Goal: Information Seeking & Learning: Find specific fact

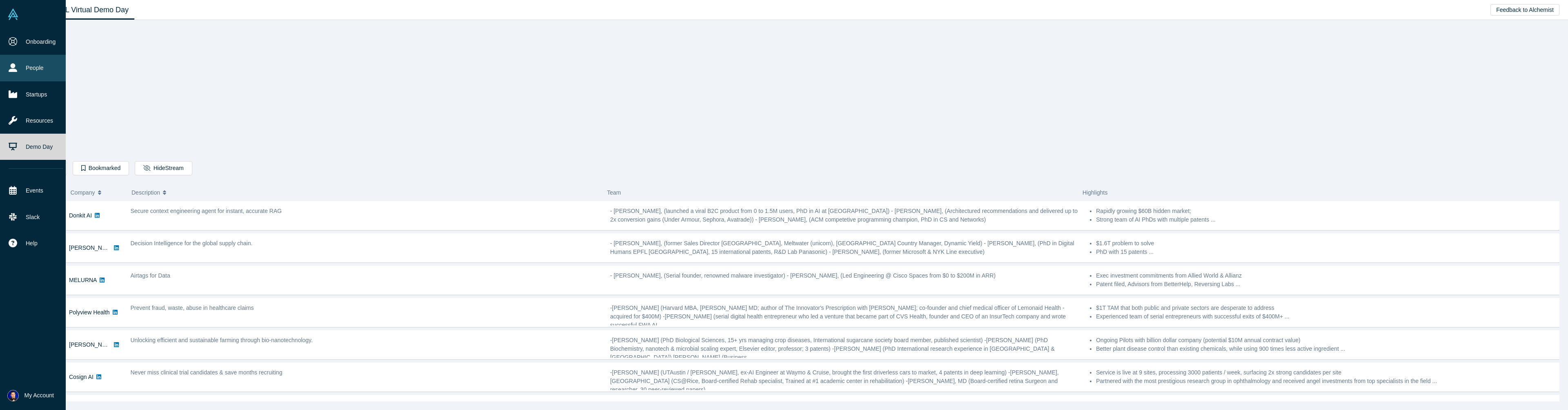
click at [34, 68] on link "People" at bounding box center [36, 68] width 72 height 26
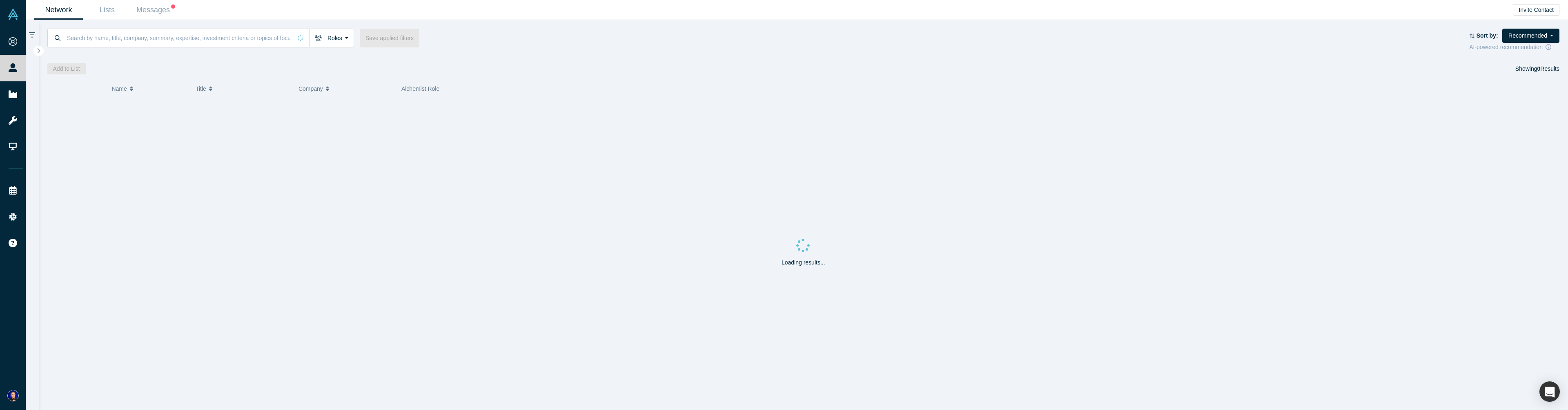
click at [181, 49] on div "Roles Founders Faculty Mentors Alumni Mentor Angels VCs Corporate Innovator Ser…" at bounding box center [803, 40] width 1513 height 23
click at [190, 35] on input at bounding box center [179, 38] width 226 height 19
paste input "[PERSON_NAME]"
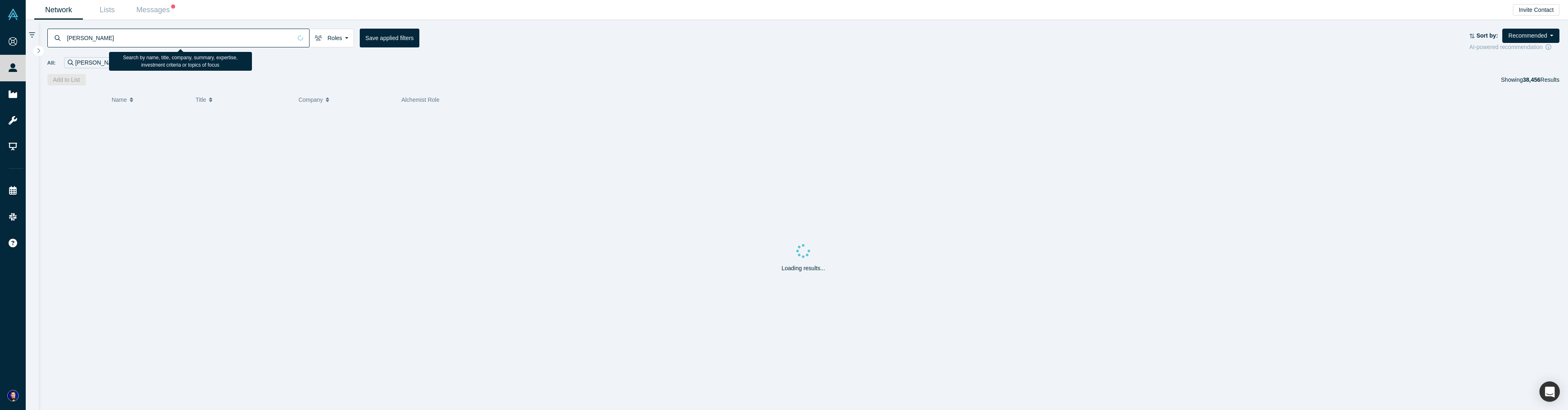
type input "[PERSON_NAME]"
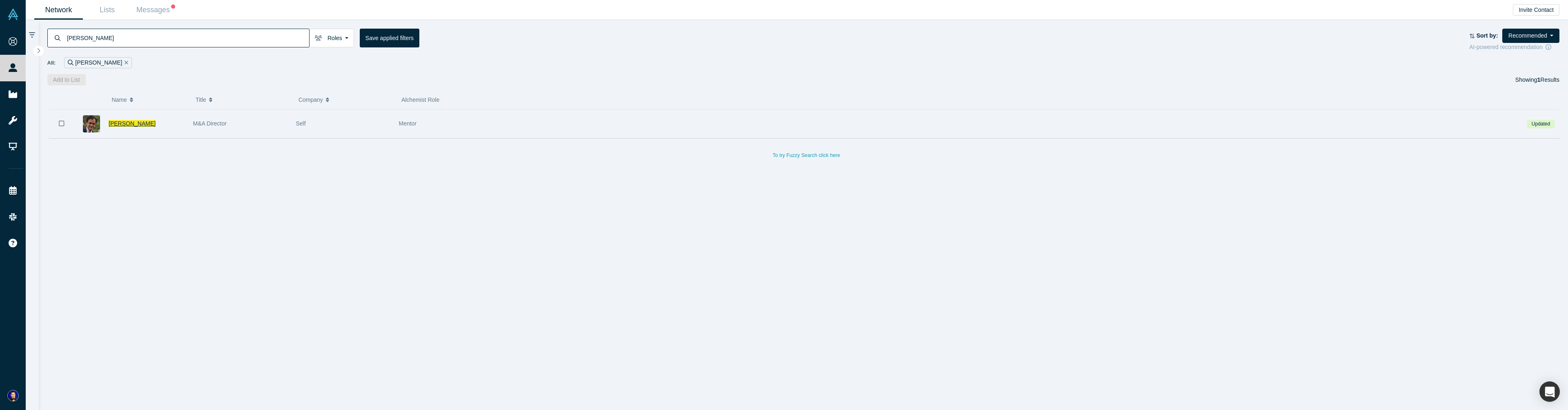
drag, startPoint x: 130, startPoint y: 132, endPoint x: 129, endPoint y: 128, distance: 4.1
click at [129, 127] on span "[PERSON_NAME]" at bounding box center [131, 123] width 47 height 7
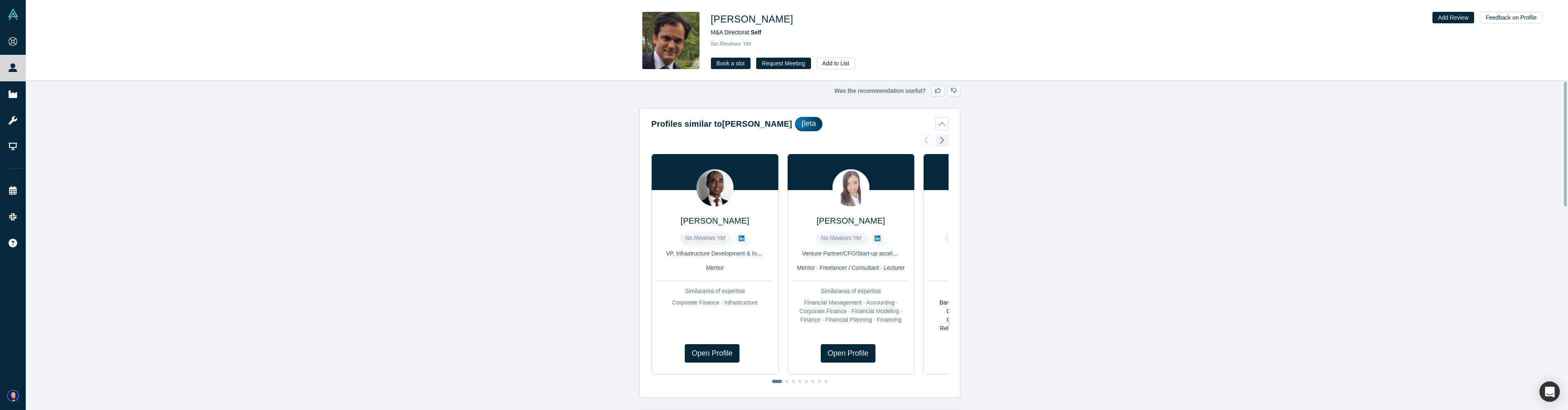
click at [943, 144] on div at bounding box center [942, 140] width 13 height 18
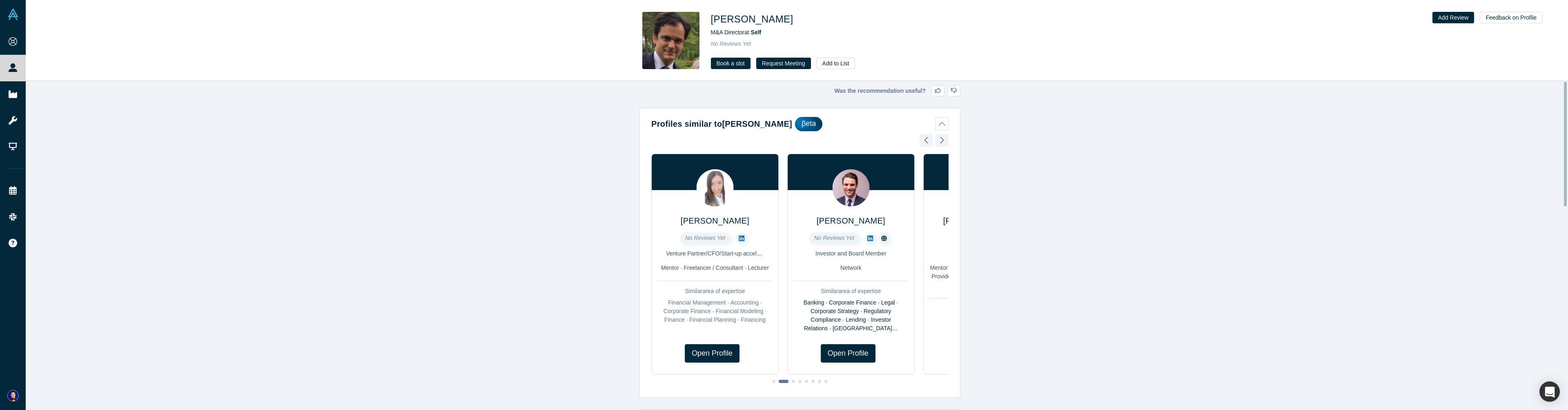
click at [943, 144] on div at bounding box center [942, 140] width 13 height 18
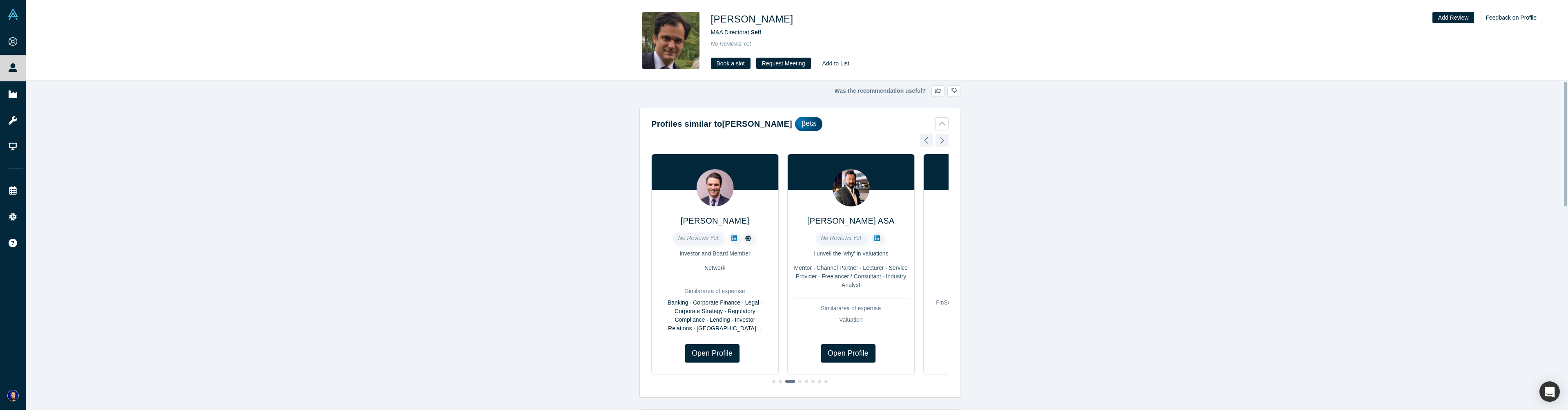
click at [943, 144] on div at bounding box center [942, 140] width 13 height 18
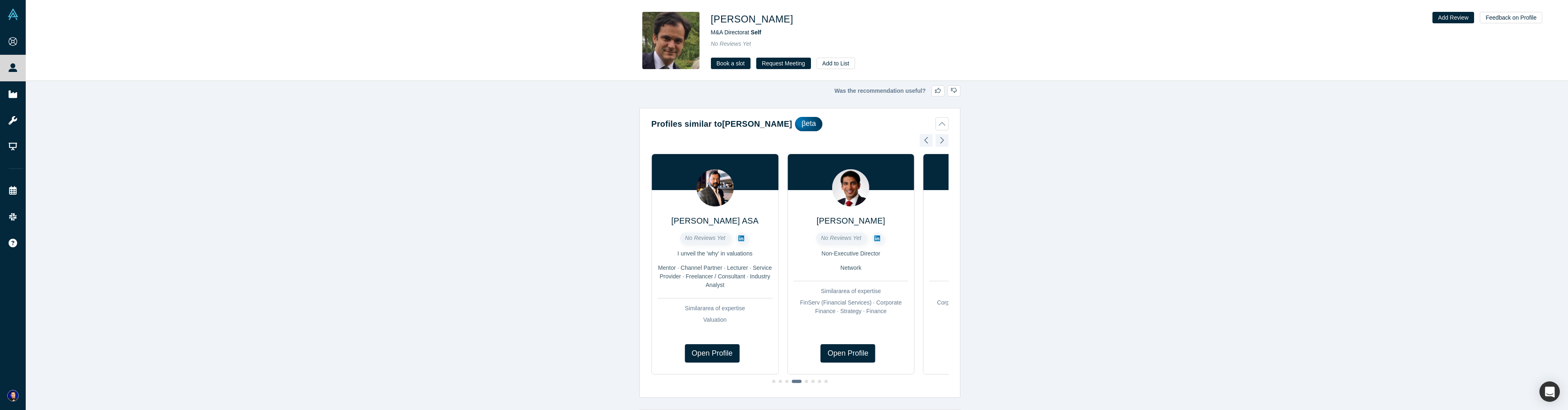
click at [943, 144] on div at bounding box center [942, 140] width 13 height 18
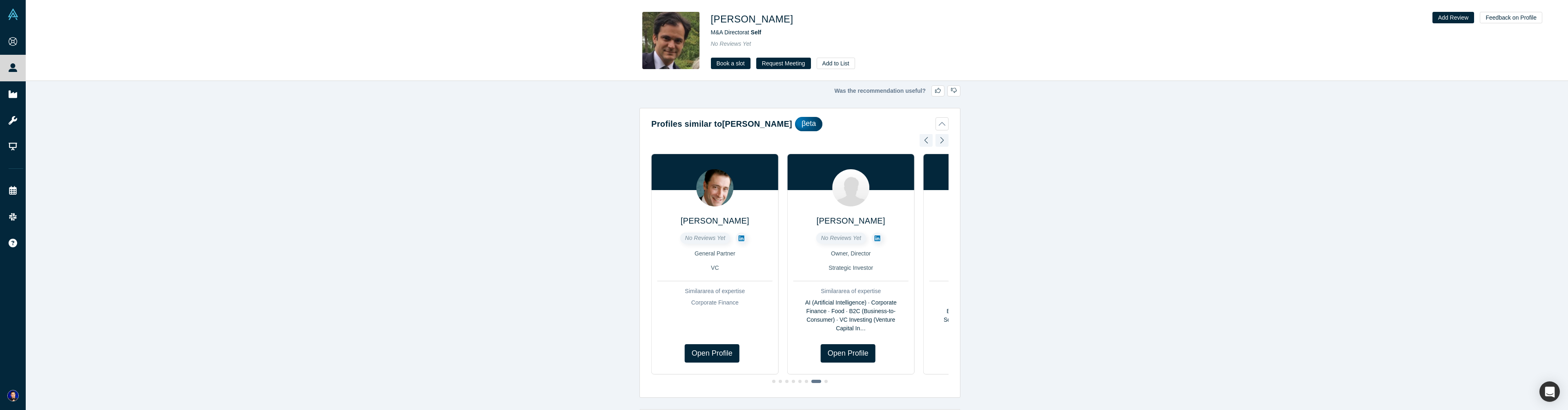
click at [943, 144] on div at bounding box center [942, 140] width 13 height 18
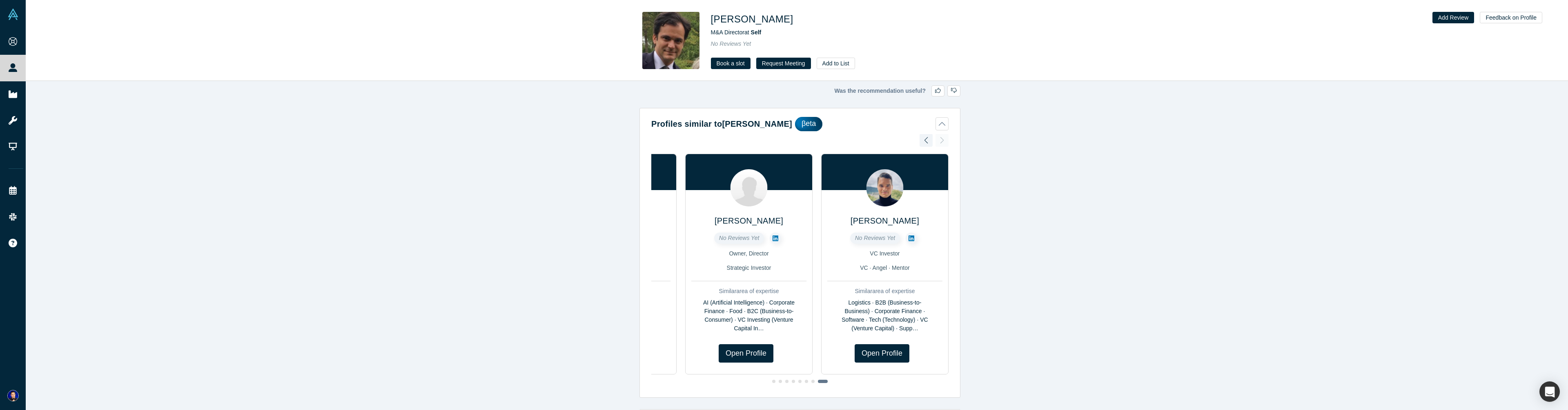
click at [943, 144] on div "[PERSON_NAME] No Reviews Yet VP, Infrastructure Development & Investment Mentor…" at bounding box center [800, 261] width 297 height 255
click at [1013, 147] on div "Was the recommendation useful? Profiles similar to [PERSON_NAME] [PERSON_NAME] …" at bounding box center [800, 249] width 1549 height 335
